Goal: Task Accomplishment & Management: Use online tool/utility

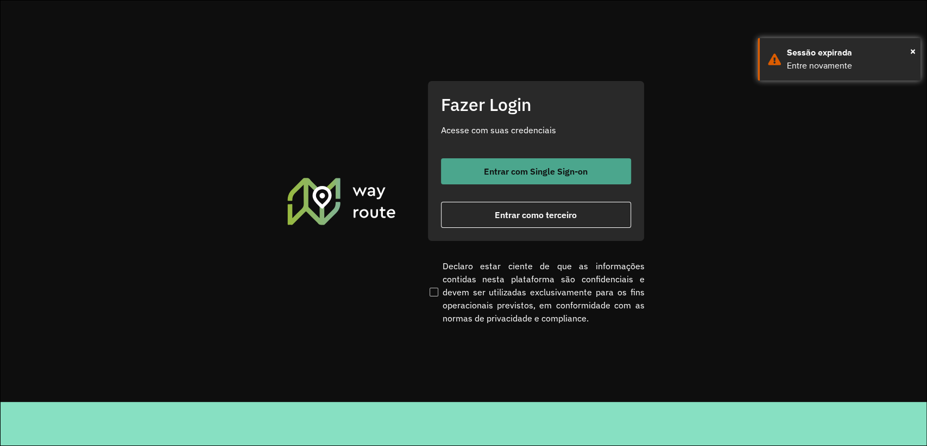
click at [515, 179] on button "Entrar com Single Sign-on" at bounding box center [536, 171] width 190 height 26
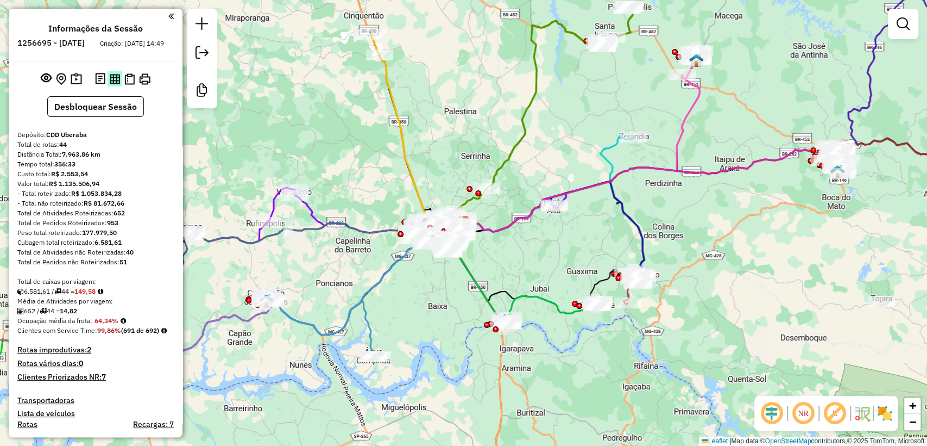
click at [117, 84] on img at bounding box center [115, 79] width 10 height 10
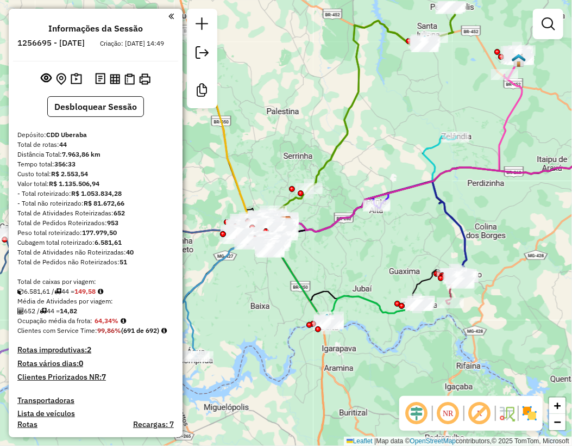
click at [438, 199] on icon at bounding box center [376, 227] width 181 height 92
select select "**********"
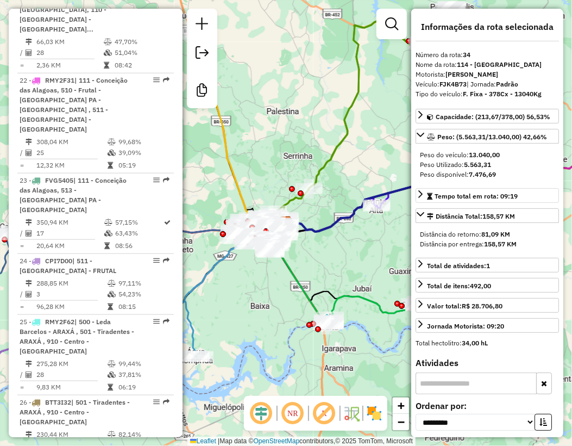
scroll to position [2773, 0]
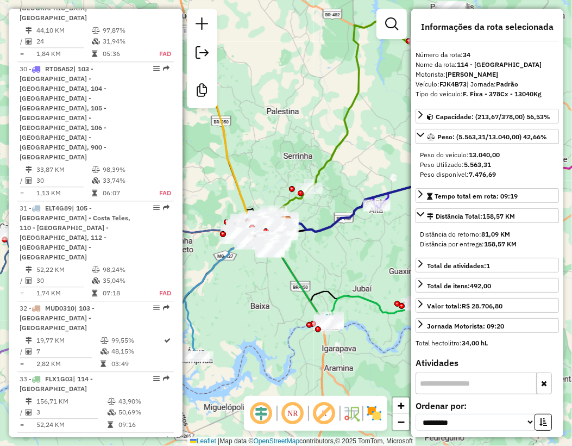
click at [493, 164] on div "Peso Utilizado: 5.563,31" at bounding box center [487, 165] width 135 height 10
click at [422, 319] on icon at bounding box center [420, 323] width 9 height 9
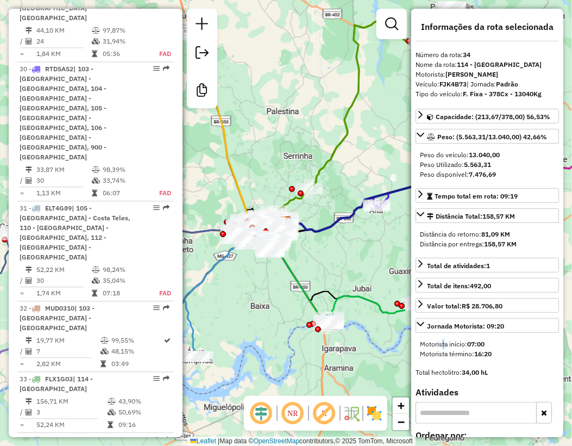
drag, startPoint x: 441, startPoint y: 341, endPoint x: 448, endPoint y: 321, distance: 21.7
click at [442, 341] on div "Motorista início: 07:00" at bounding box center [487, 344] width 135 height 10
click at [326, 158] on icon at bounding box center [364, 117] width 181 height 220
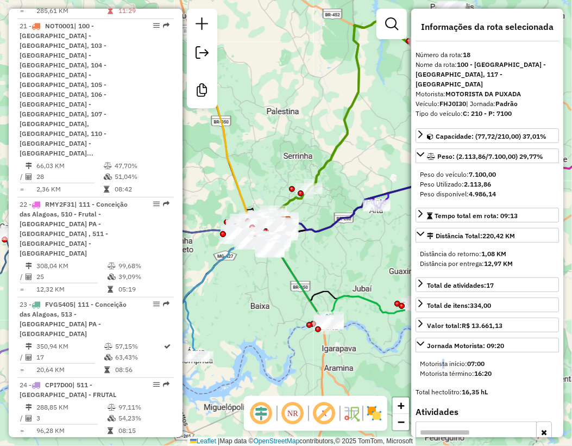
scroll to position [1605, 0]
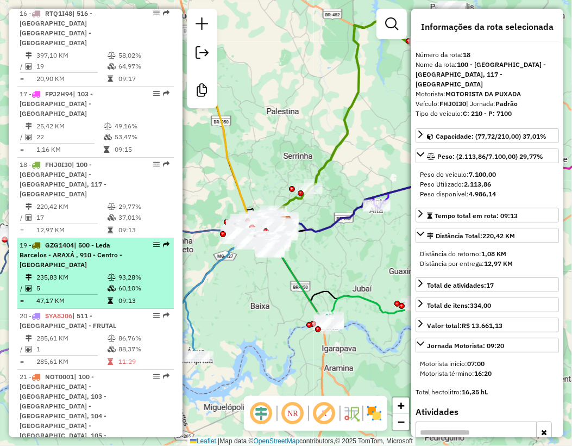
click at [126, 283] on td "60,10%" at bounding box center [144, 288] width 52 height 11
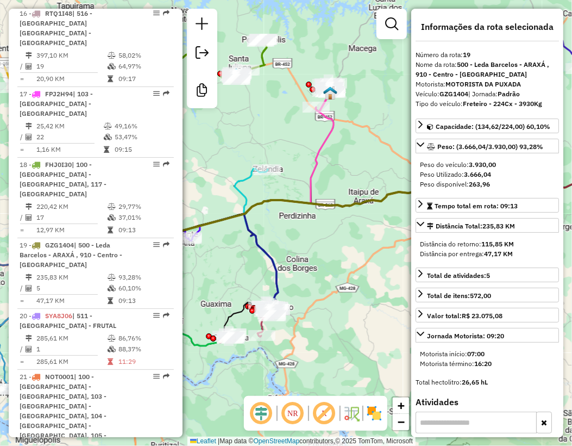
click at [391, 145] on div "Janela de atendimento Grade de atendimento Capacidade Transportadoras Veículos …" at bounding box center [286, 223] width 572 height 446
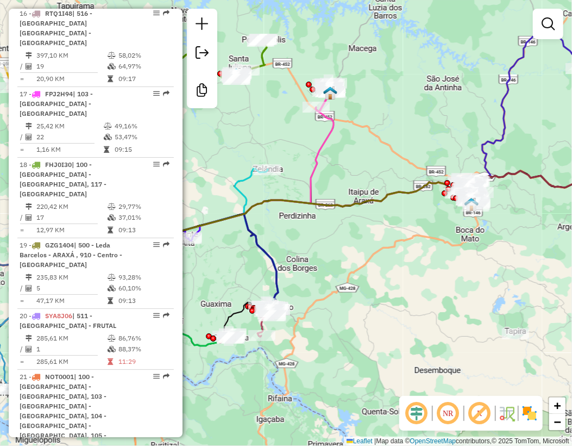
select select "**********"
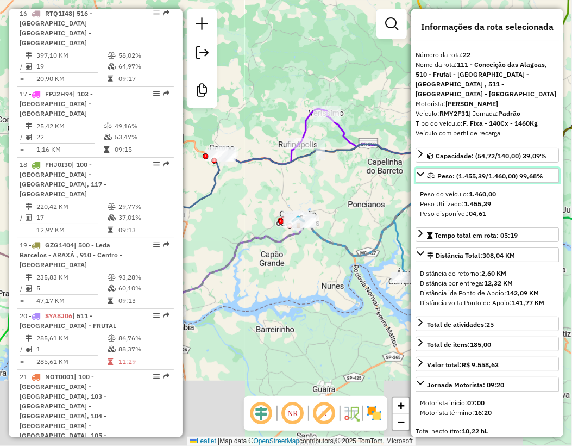
click at [491, 172] on span "Peso: (1.455,39/1.460,00) 99,68%" at bounding box center [490, 176] width 106 height 8
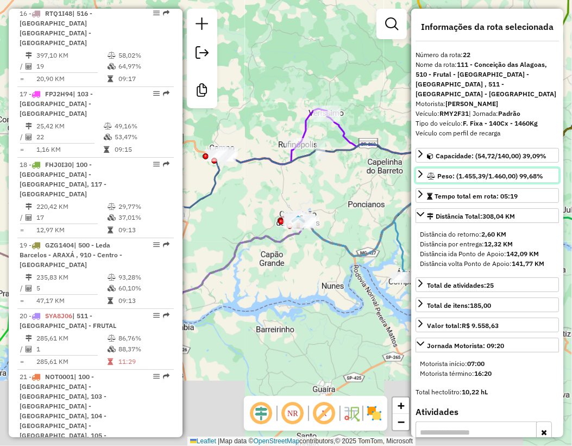
click at [488, 172] on span "Peso: (1.455,39/1.460,00) 99,68%" at bounding box center [490, 176] width 106 height 8
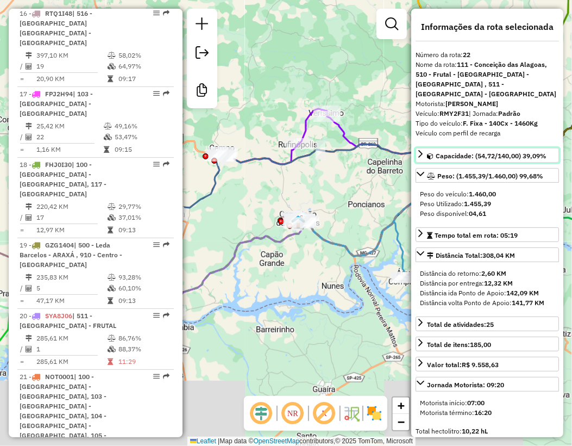
click at [478, 152] on span "Capacidade: (54,72/140,00) 39,09%" at bounding box center [491, 156] width 111 height 8
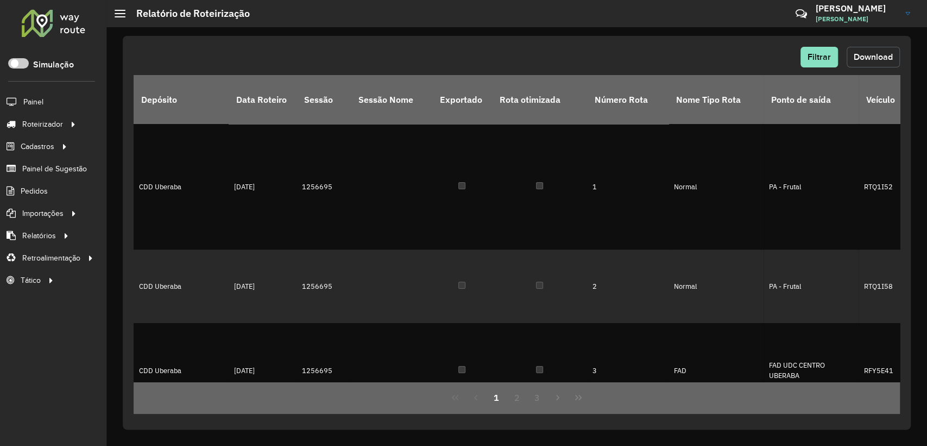
click at [882, 57] on span "Download" at bounding box center [873, 56] width 39 height 9
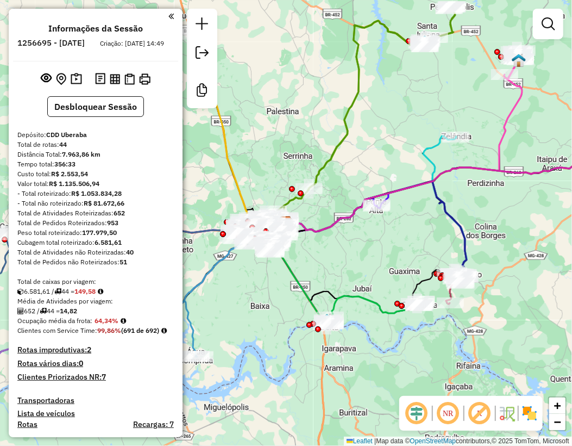
click at [200, 265] on div "Janela de atendimento Grade de atendimento Capacidade Transportadoras Veículos …" at bounding box center [286, 223] width 572 height 446
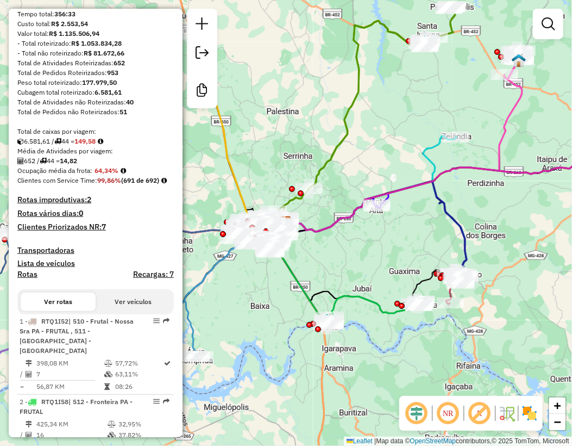
scroll to position [168, 0]
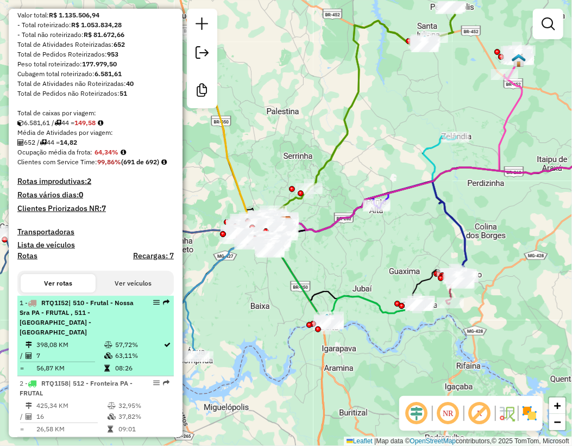
click at [44, 336] on span "| 510 - Frutal - Nossa Sra PA - FRUTAL , 511 - [GEOGRAPHIC_DATA] - [GEOGRAPHIC_…" at bounding box center [77, 316] width 114 height 37
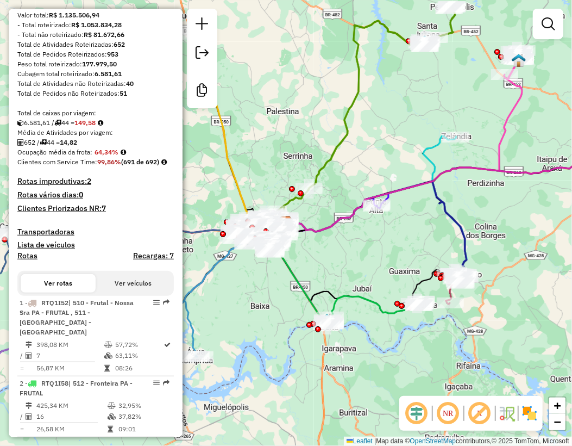
select select "**********"
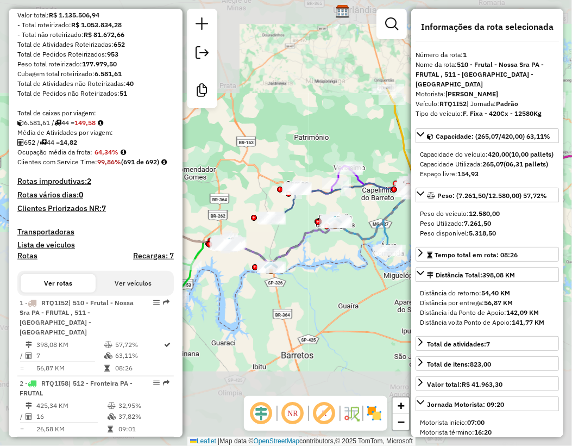
click at [459, 99] on strong "RTQ1I52" at bounding box center [453, 103] width 27 height 8
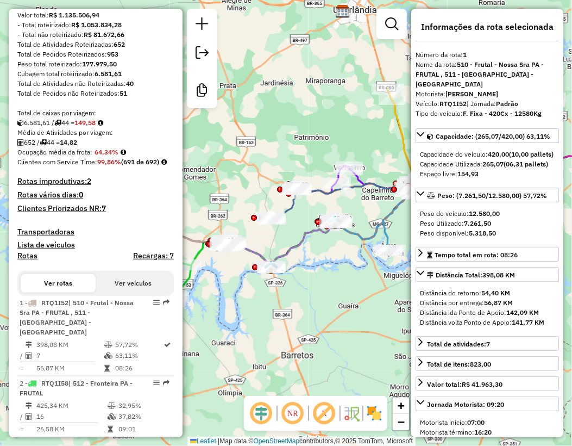
click at [459, 99] on strong "RTQ1I52" at bounding box center [453, 103] width 27 height 8
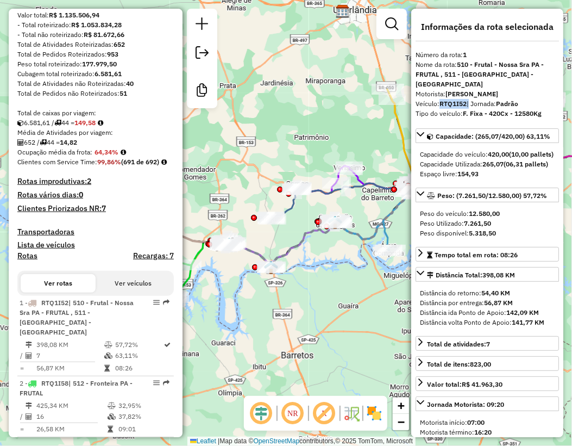
copy div "RTQ1I52"
